Goal: Task Accomplishment & Management: Manage account settings

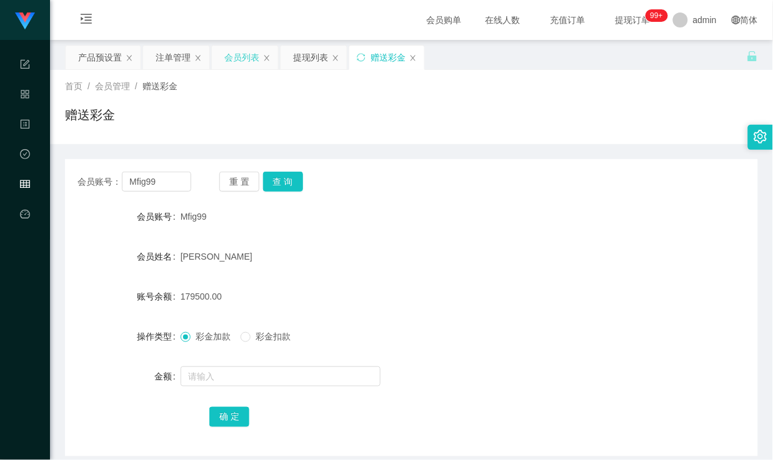
click at [246, 56] on div "会员列表" at bounding box center [241, 58] width 35 height 24
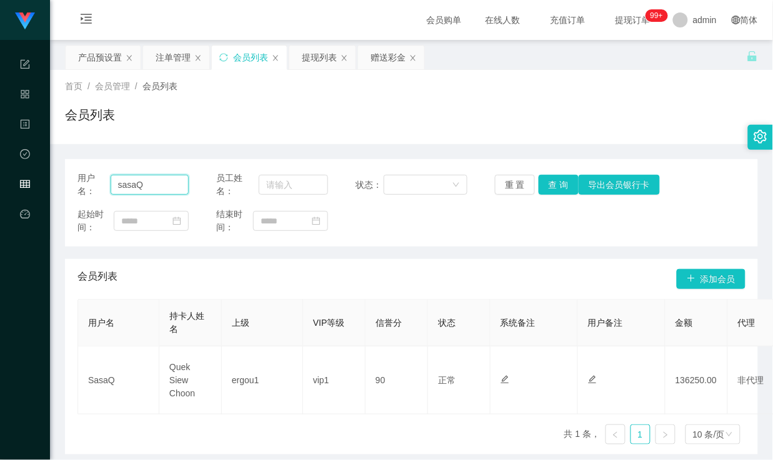
drag, startPoint x: 158, startPoint y: 187, endPoint x: 41, endPoint y: 177, distance: 117.9
click at [41, 177] on section "代理端 系统配置 产品管理 内容中心 数据中心 会员管理 平台首页 保存配置 重置配置 整体风格设置 主题色 导航设置 内容区域宽度 定宽 固定Header …" at bounding box center [386, 256] width 773 height 513
paste input "5166"
type input "5166"
click at [547, 186] on button "查 询" at bounding box center [559, 185] width 40 height 20
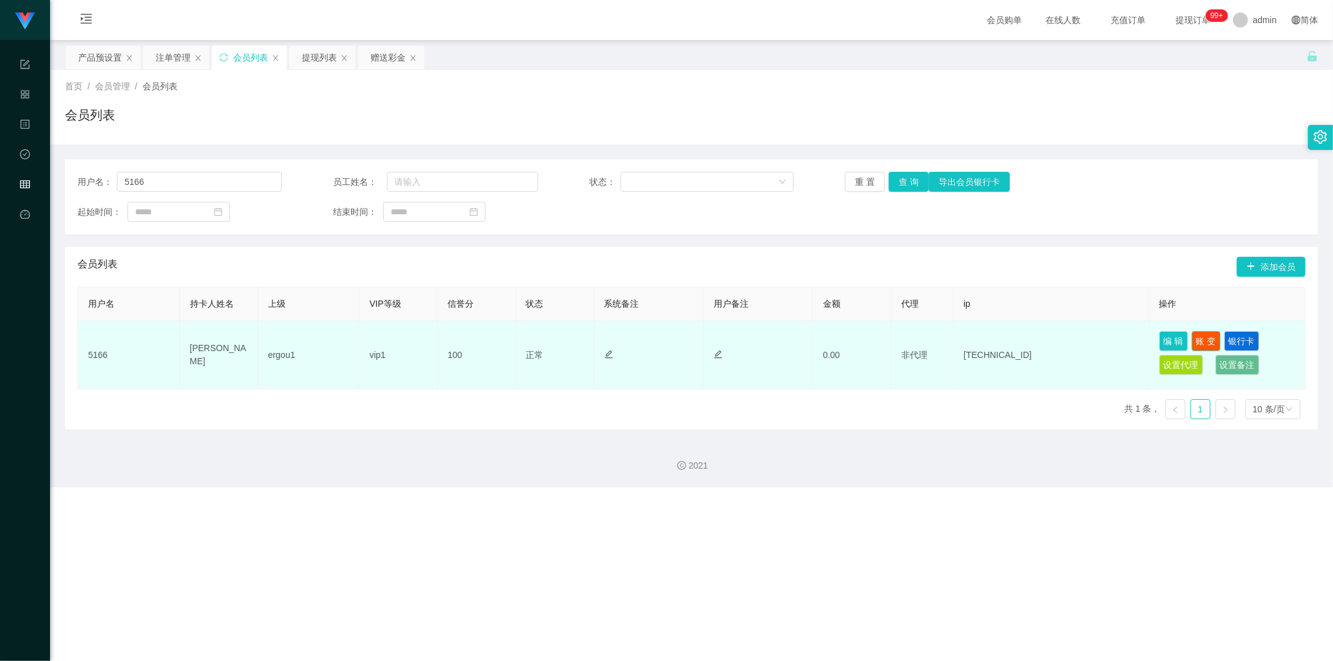
click at [772, 339] on button "账 变" at bounding box center [1205, 341] width 29 height 20
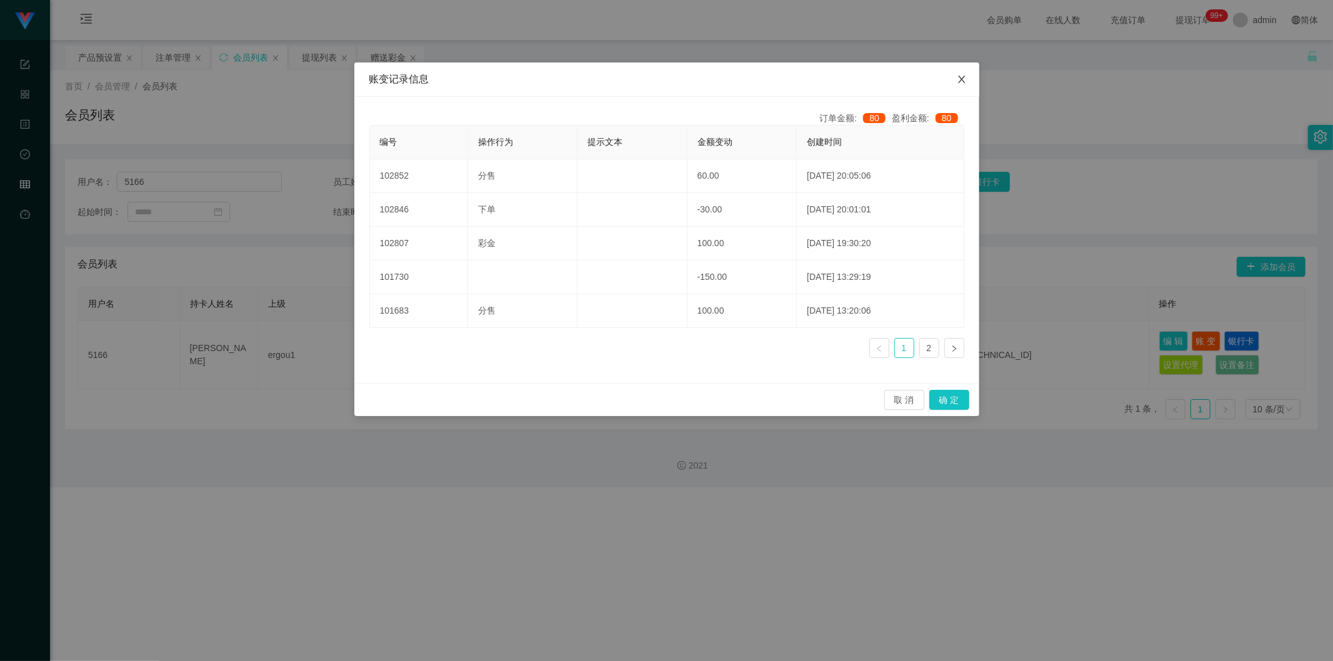
click at [772, 82] on icon "图标: close" at bounding box center [961, 79] width 10 height 10
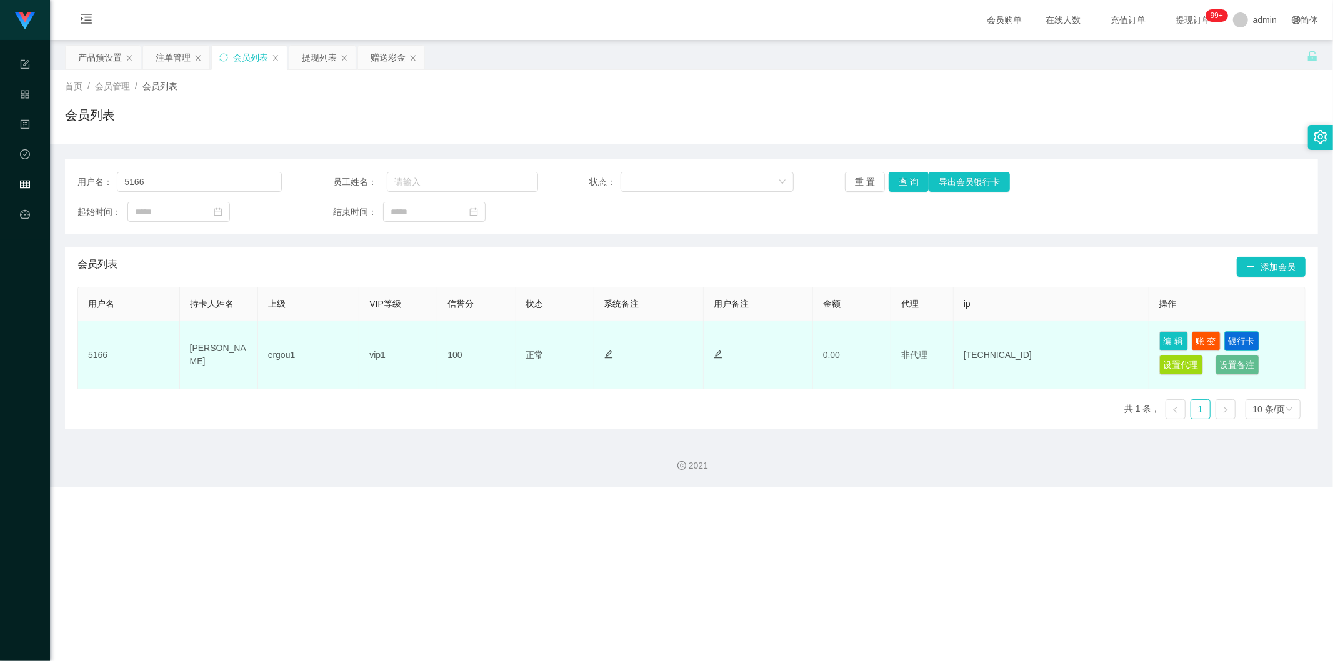
click at [772, 336] on button "银行卡" at bounding box center [1241, 341] width 35 height 20
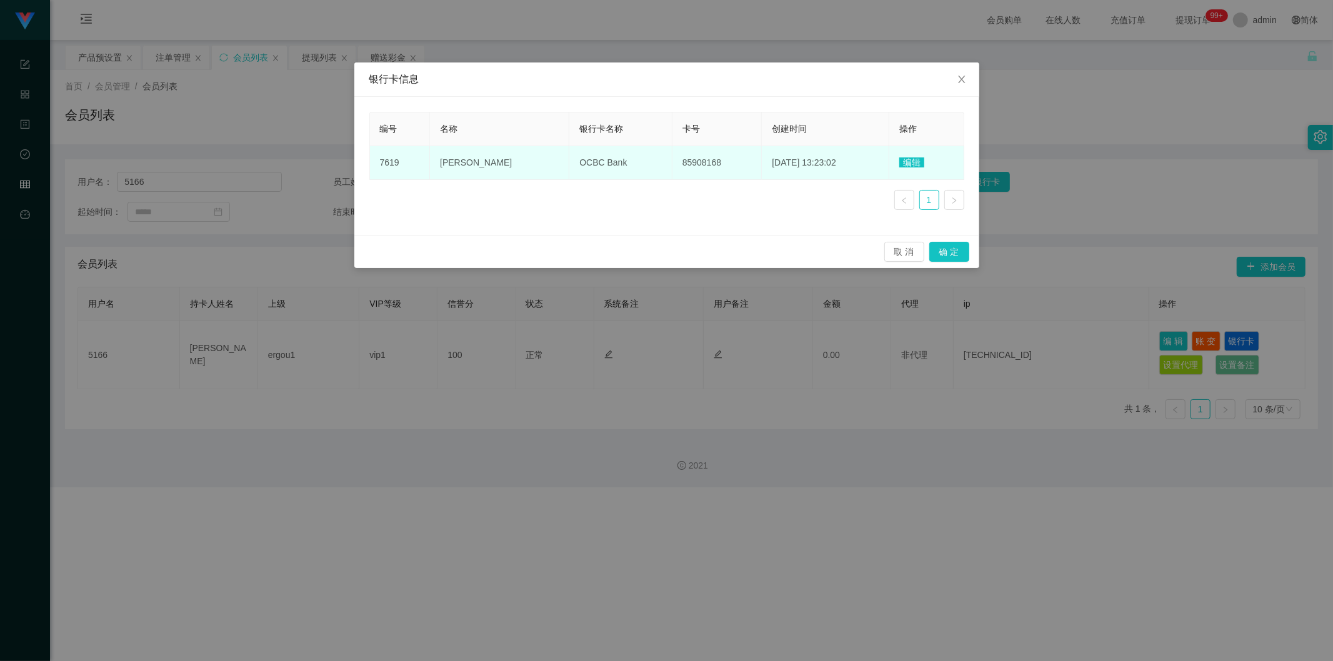
click at [682, 166] on span "85908168" at bounding box center [701, 162] width 39 height 10
copy span "85908168"
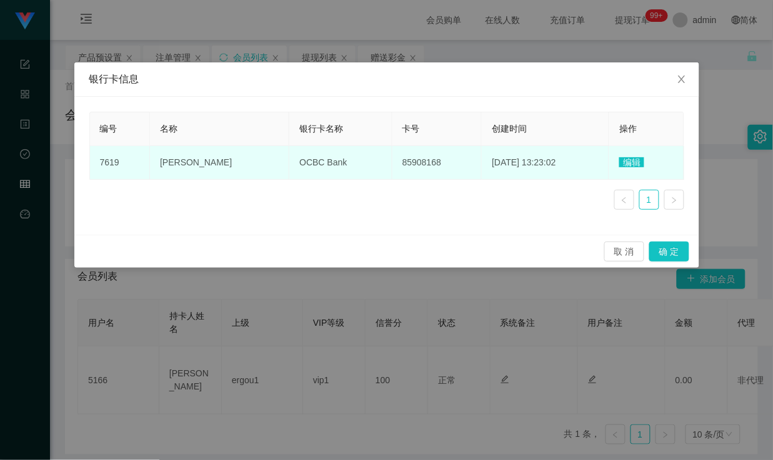
click at [196, 161] on span "[PERSON_NAME]" at bounding box center [196, 162] width 72 height 10
copy span "[PERSON_NAME]"
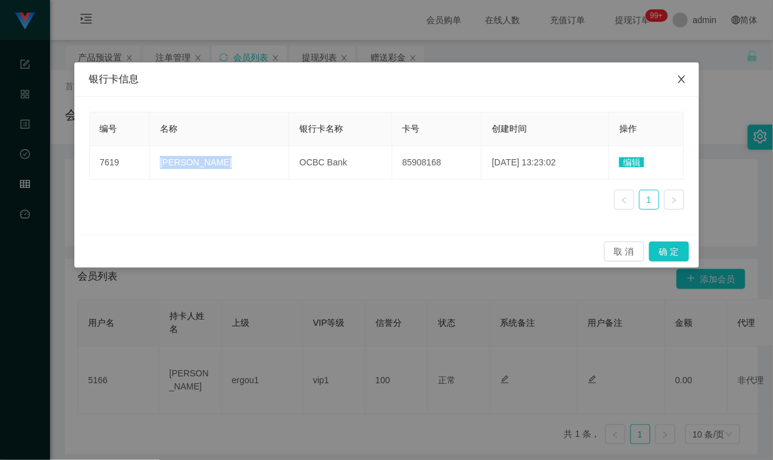
click at [688, 75] on span "Close" at bounding box center [681, 79] width 35 height 35
